Goal: Information Seeking & Learning: Learn about a topic

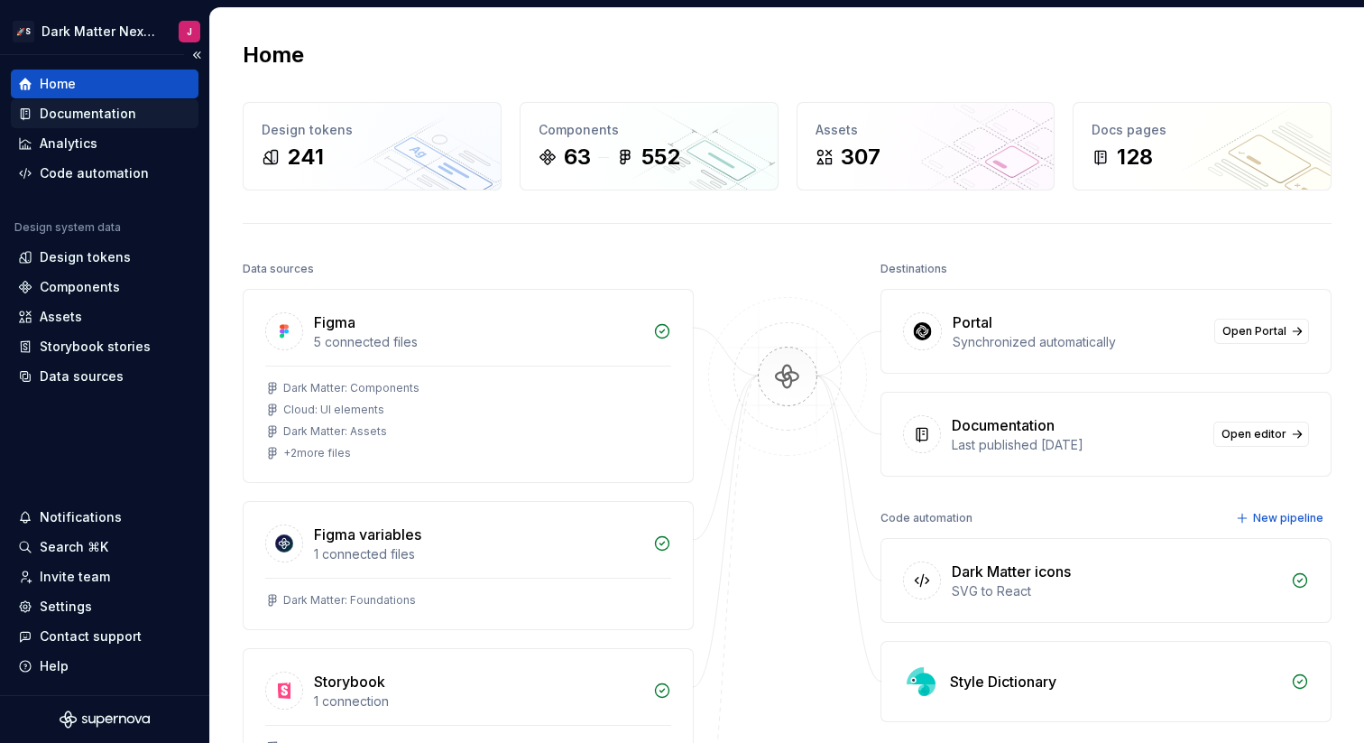
click at [126, 114] on div "Documentation" at bounding box center [88, 114] width 97 height 18
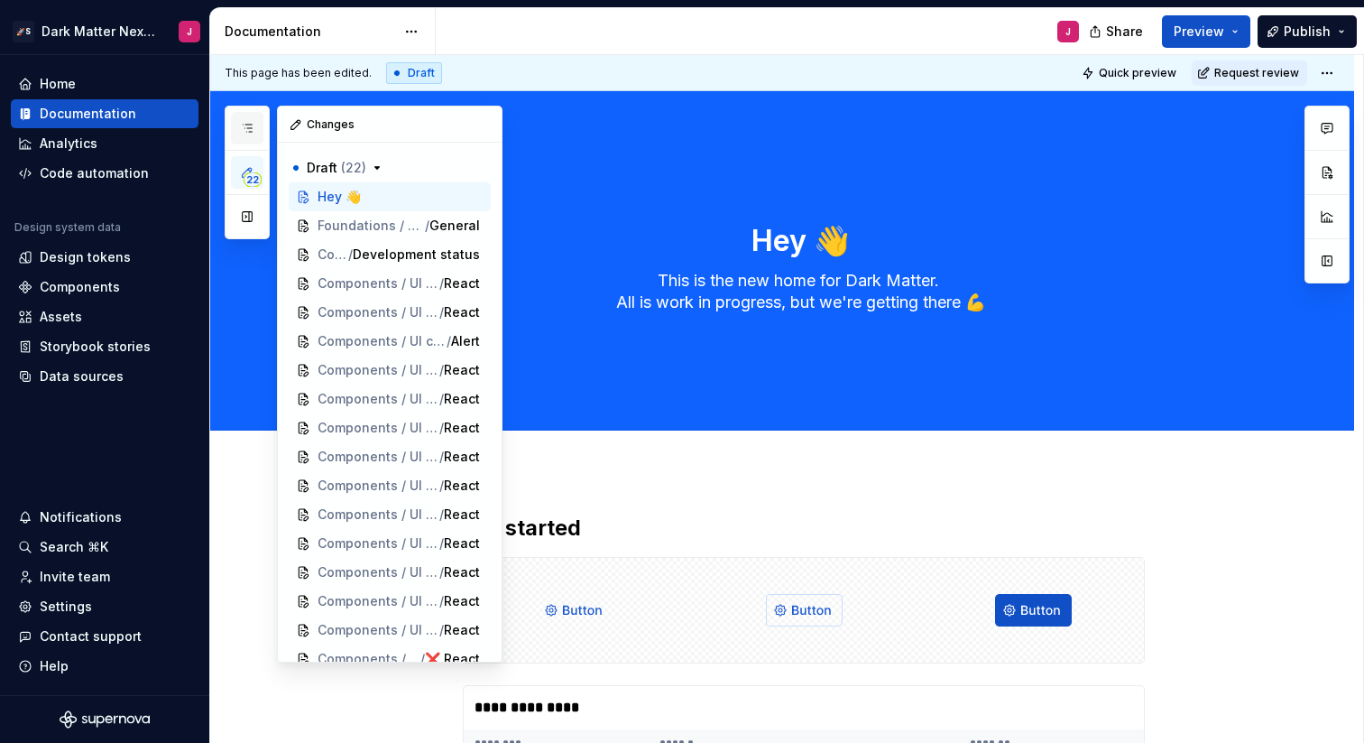
click at [256, 132] on button "button" at bounding box center [247, 128] width 32 height 32
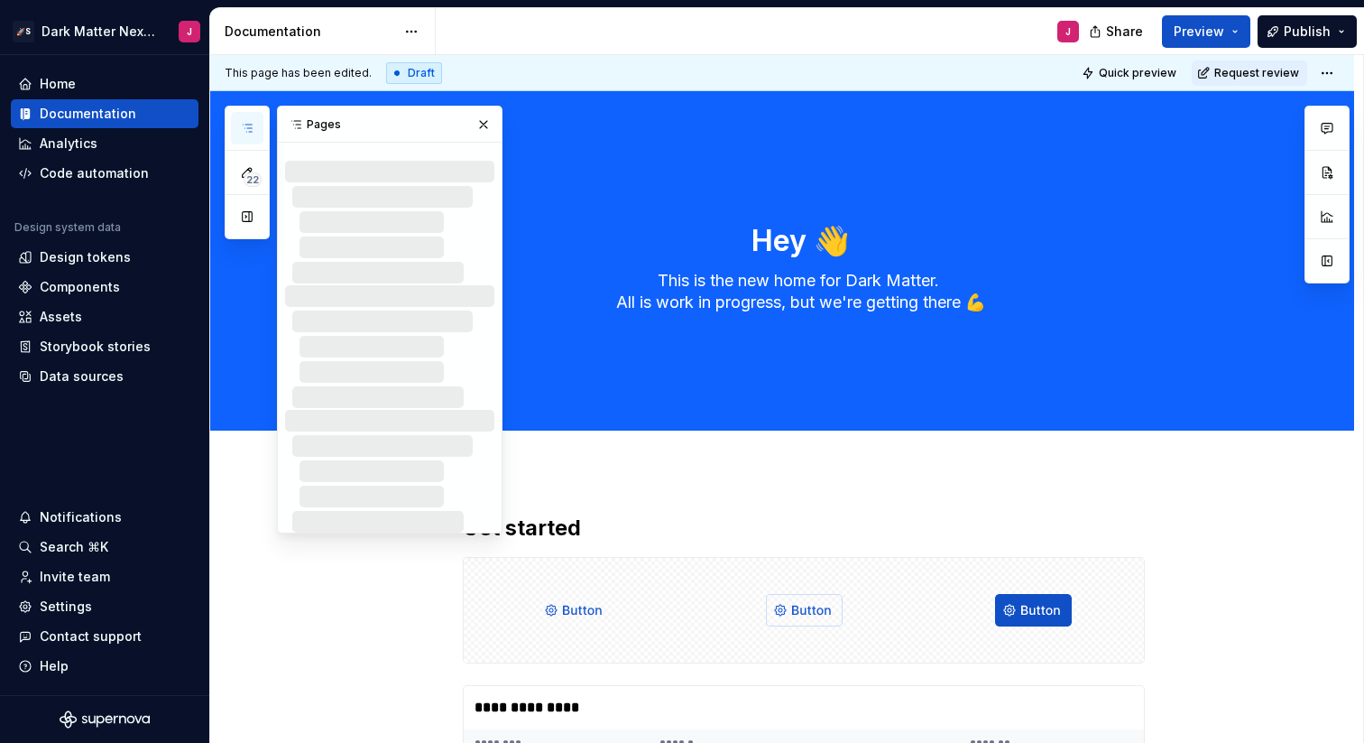
click at [767, 32] on div "J" at bounding box center [765, 31] width 658 height 47
click at [484, 121] on button "button" at bounding box center [483, 124] width 25 height 25
click at [247, 134] on icon "button" at bounding box center [247, 128] width 14 height 14
click at [623, 10] on div "J" at bounding box center [765, 31] width 658 height 47
click at [630, 19] on div "J" at bounding box center [765, 31] width 658 height 47
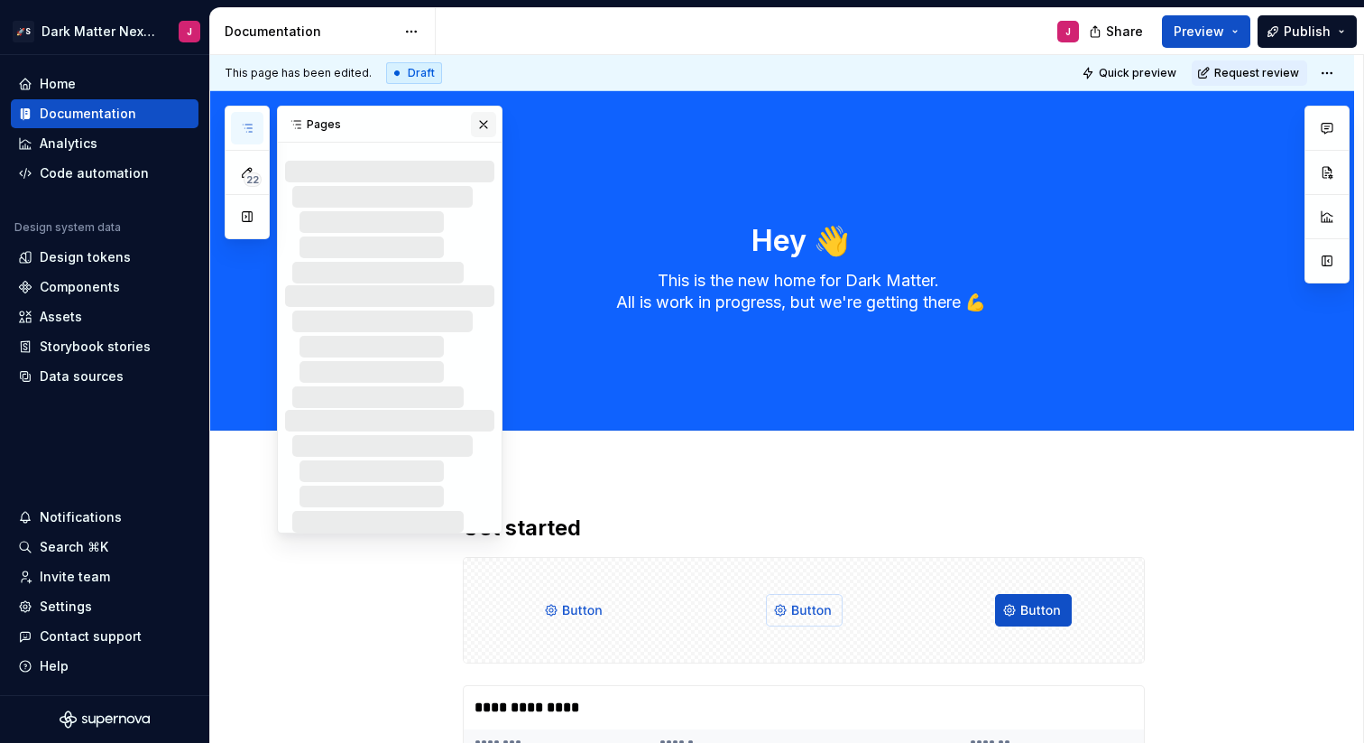
click at [485, 122] on button "button" at bounding box center [483, 124] width 25 height 25
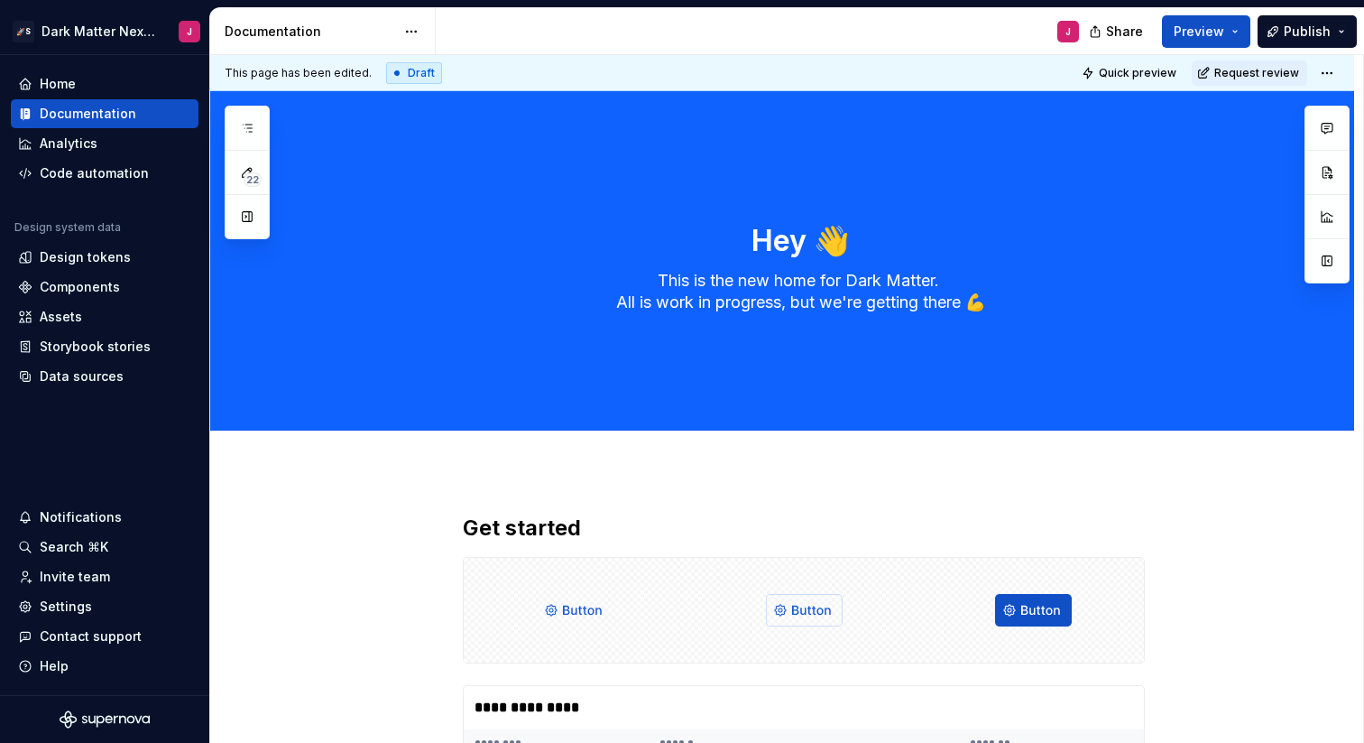
type textarea "*"
